Goal: Transaction & Acquisition: Purchase product/service

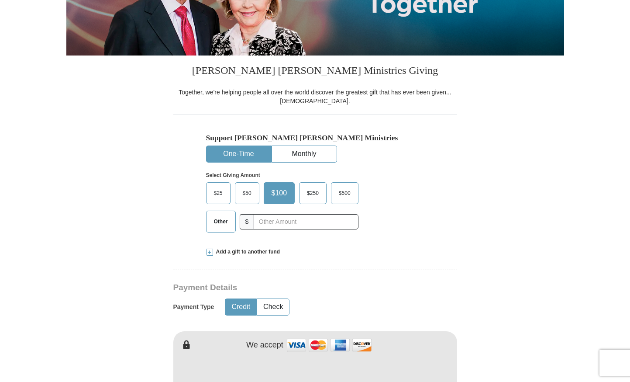
click at [250, 197] on span "$50" at bounding box center [247, 193] width 17 height 13
click at [0, 0] on input "$50" at bounding box center [0, 0] width 0 height 0
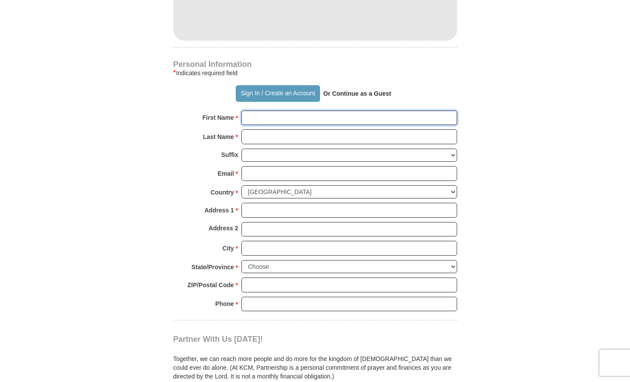
scroll to position [550, 0]
type input "Breanne"
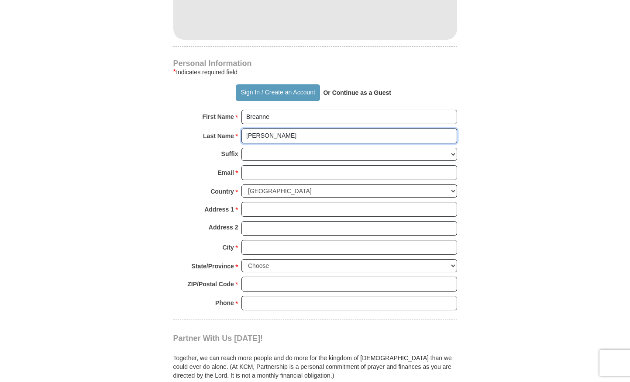
type input "[PERSON_NAME]"
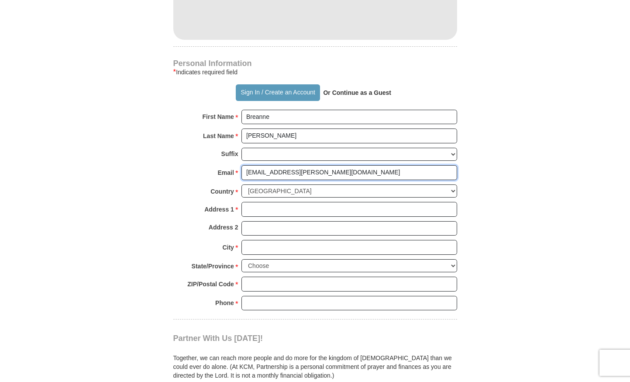
type input "[EMAIL_ADDRESS][PERSON_NAME][DOMAIN_NAME]"
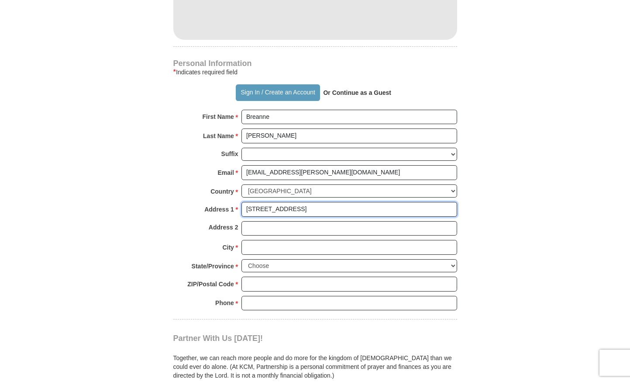
type input "[STREET_ADDRESS]"
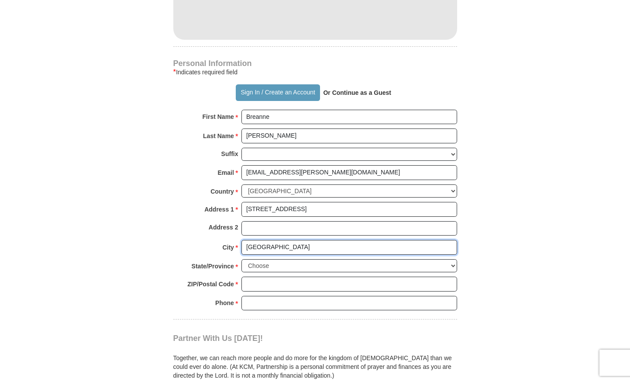
type input "[GEOGRAPHIC_DATA]"
select select "CO"
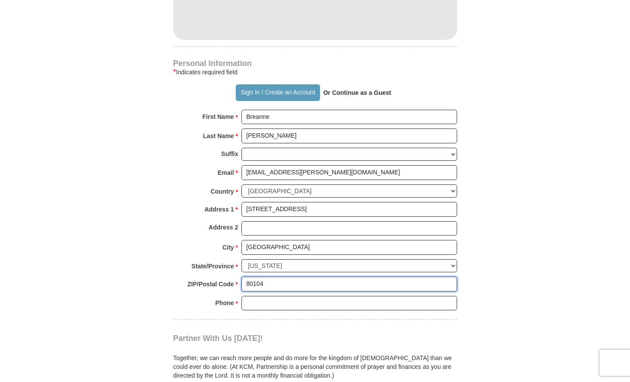
type input "80104"
click at [274, 296] on input "7202737746" at bounding box center [350, 303] width 216 height 15
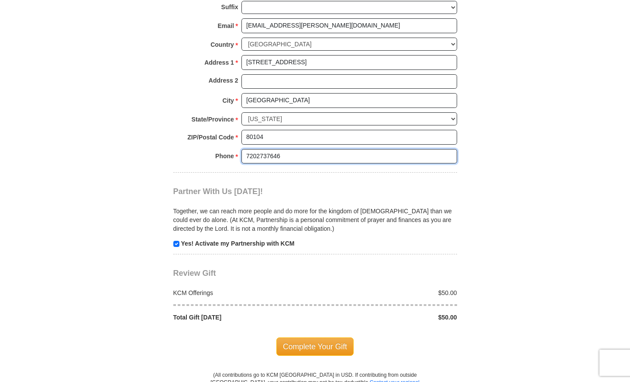
scroll to position [769, 0]
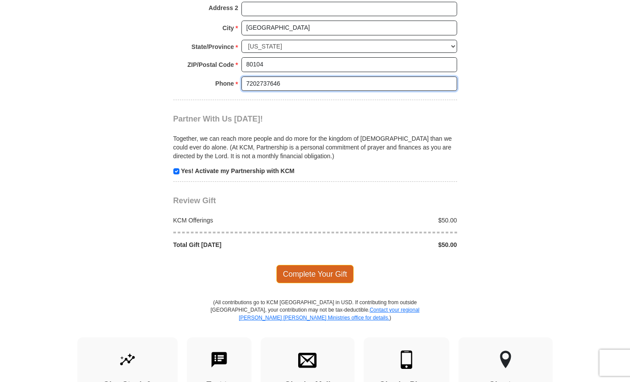
type input "7202737646"
click at [315, 267] on span "Complete Your Gift" at bounding box center [315, 274] width 77 height 18
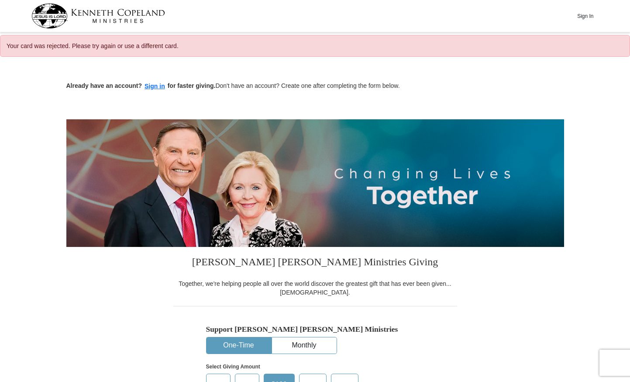
select select "CO"
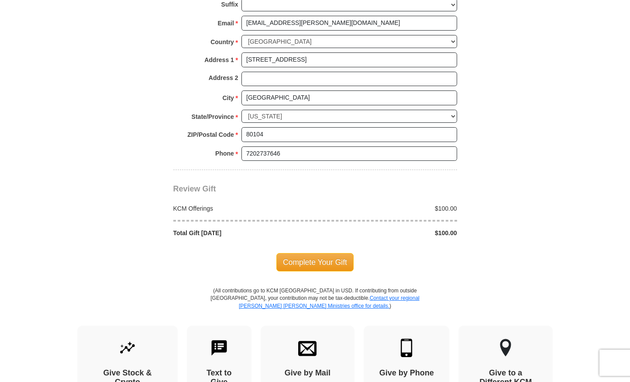
scroll to position [886, 0]
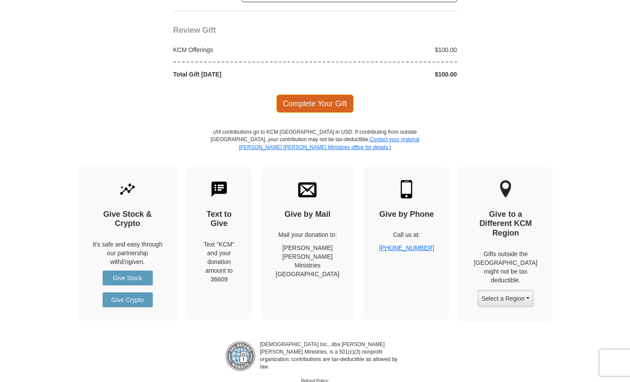
click at [344, 95] on span "Complete Your Gift" at bounding box center [315, 103] width 77 height 18
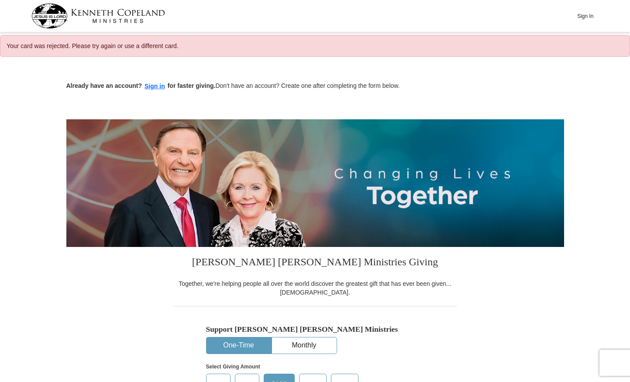
select select "CO"
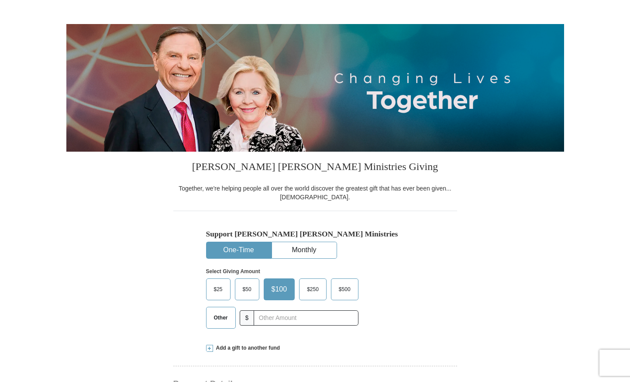
scroll to position [102, 0]
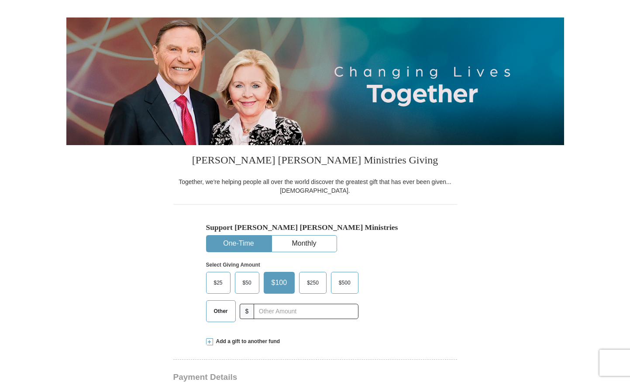
click at [247, 284] on span "$50" at bounding box center [247, 282] width 17 height 13
click at [0, 0] on input "$50" at bounding box center [0, 0] width 0 height 0
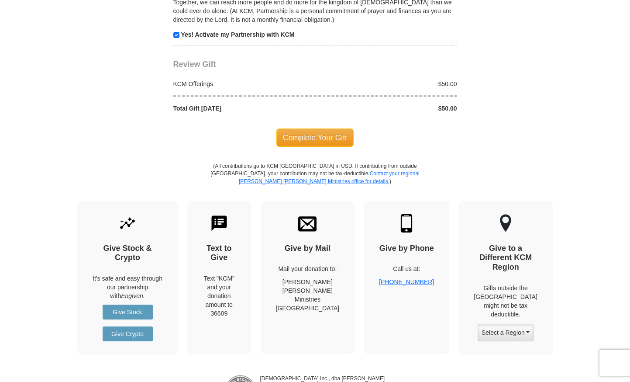
scroll to position [929, 0]
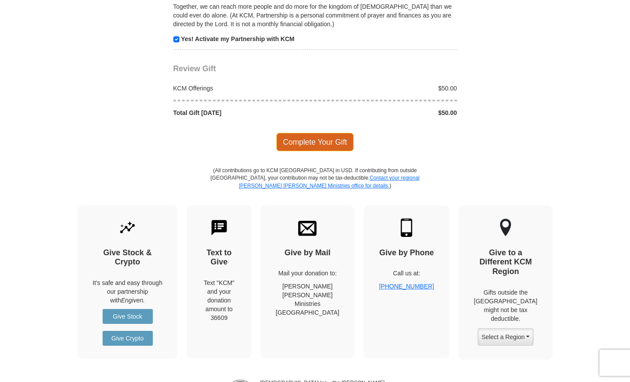
click at [339, 133] on span "Complete Your Gift" at bounding box center [315, 142] width 77 height 18
